Goal: Task Accomplishment & Management: Manage account settings

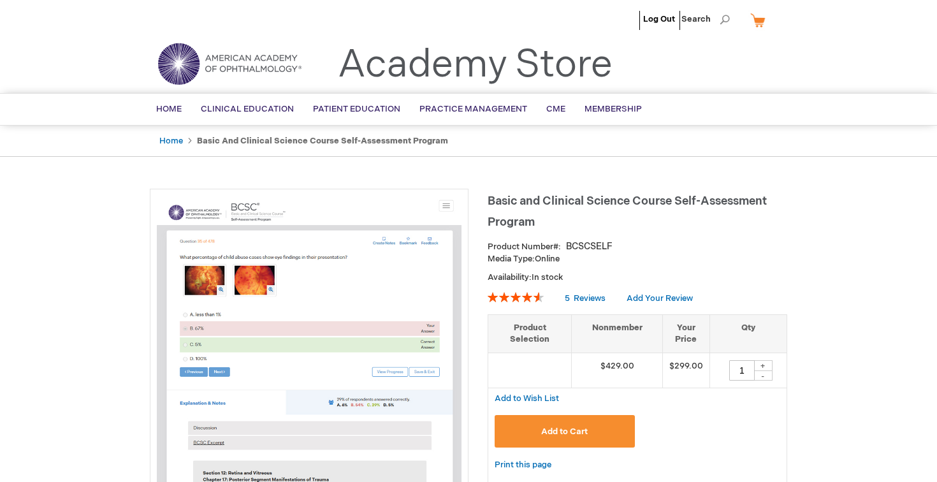
click at [642, 67] on div "Toggle Nav Academy Store" at bounding box center [468, 69] width 656 height 48
click at [633, 22] on li at bounding box center [635, 19] width 6 height 38
click at [619, 22] on ul "Log Out Search" at bounding box center [468, 22] width 656 height 45
click at [623, 19] on ul "Log Out Search" at bounding box center [468, 22] width 656 height 45
click at [199, 57] on img at bounding box center [229, 64] width 153 height 46
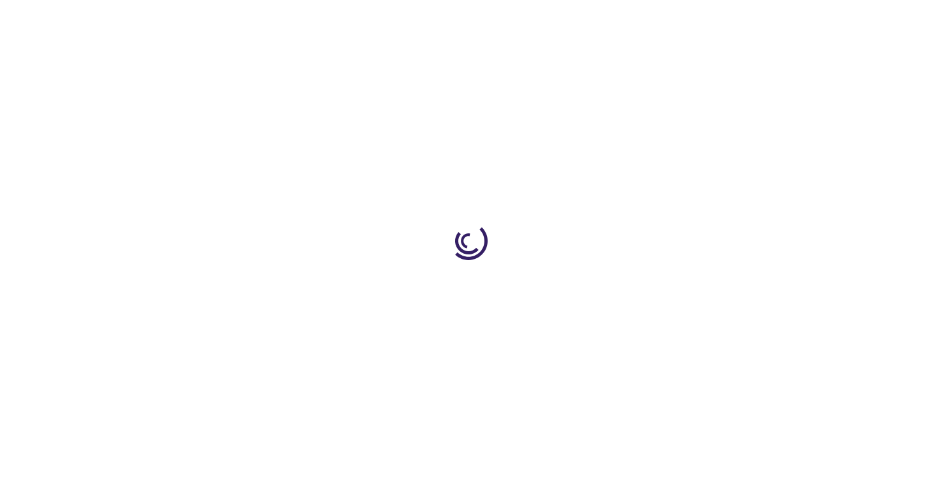
type input "1"
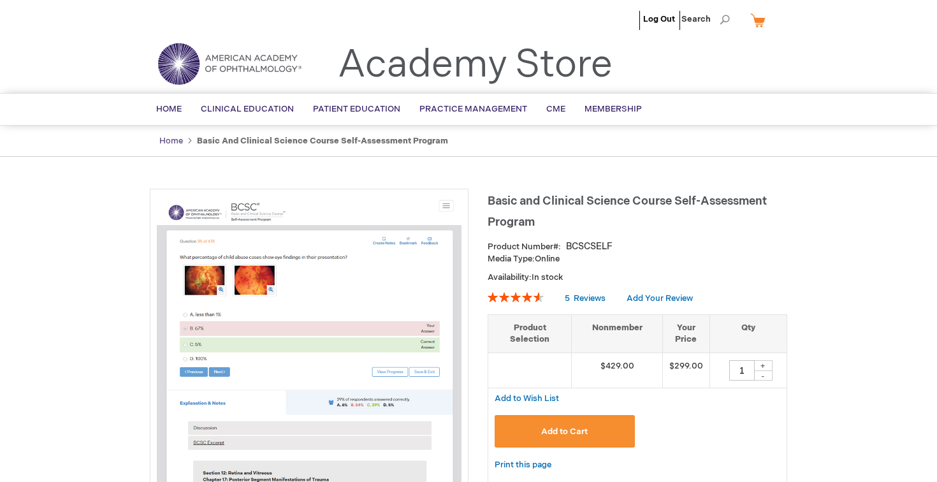
click at [171, 139] on link "Home" at bounding box center [171, 141] width 24 height 10
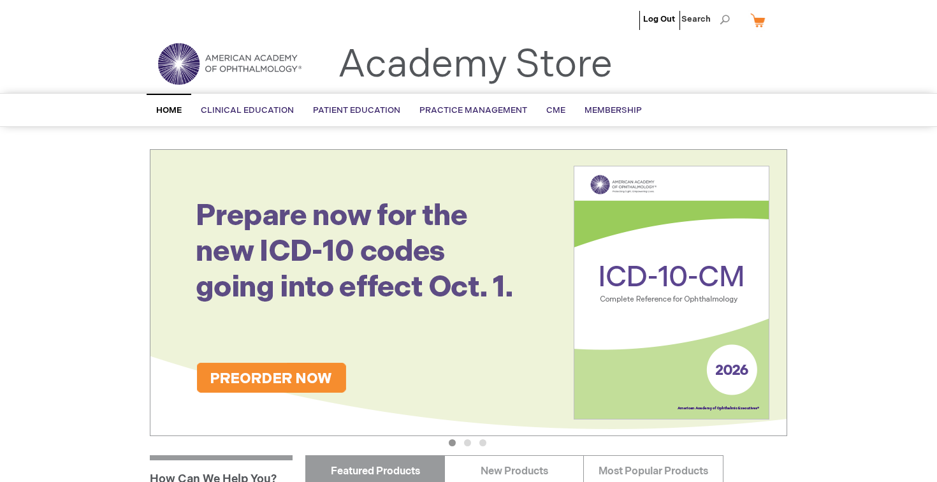
click at [626, 17] on ul "Log Out Search" at bounding box center [468, 22] width 656 height 45
click at [637, 22] on li at bounding box center [635, 19] width 6 height 38
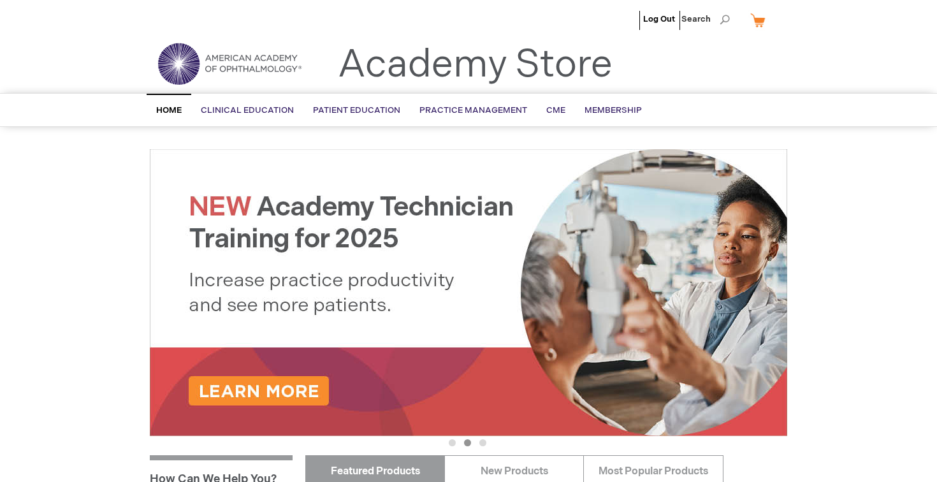
click at [679, 10] on li "Search" at bounding box center [705, 19] width 55 height 38
click at [660, 15] on link "Log Out" at bounding box center [659, 19] width 32 height 10
